Goal: Register for event/course

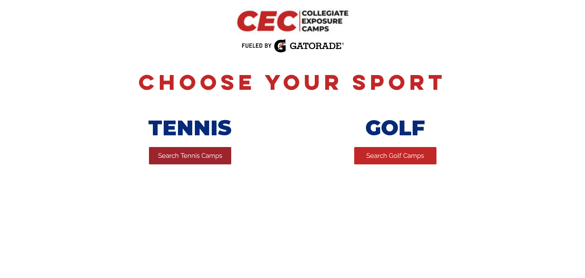
click at [163, 154] on span "Search Tennis Camps" at bounding box center [190, 155] width 64 height 9
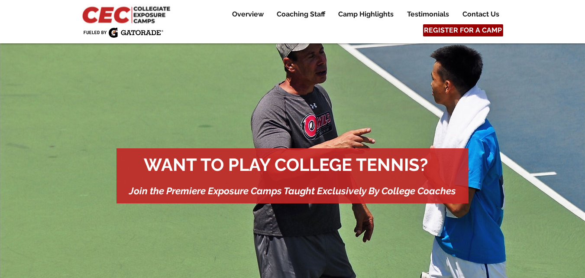
click at [440, 35] on span "REGISTER FOR A CAMP" at bounding box center [463, 31] width 78 height 10
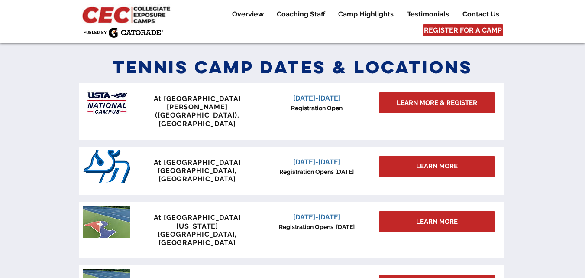
scroll to position [380, 0]
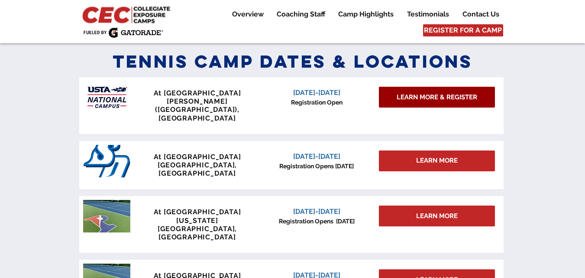
click at [407, 101] on span "LEARN MORE & REGISTER" at bounding box center [437, 97] width 81 height 9
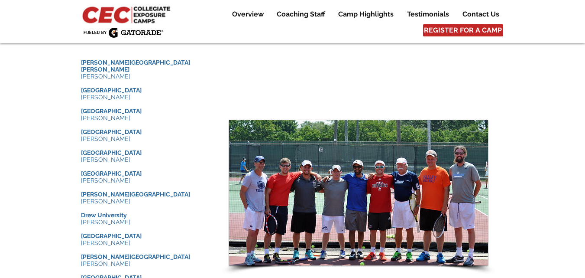
scroll to position [881, 0]
